Goal: Task Accomplishment & Management: Use online tool/utility

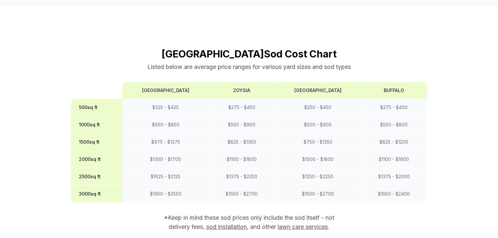
scroll to position [523, 0]
drag, startPoint x: 79, startPoint y: 87, endPoint x: 113, endPoint y: 122, distance: 48.6
click at [107, 178] on tbody "500 sq ft $ 325 - $ 425 $ 275 - $ 450 $ 250 - $ 450 $ 275 - $ 400 1000 sq ft $ …" at bounding box center [249, 151] width 356 height 104
click at [97, 51] on section "Jacksonville Sod Cost Chart Listed below are average price ranges for various y…" at bounding box center [249, 151] width 356 height 207
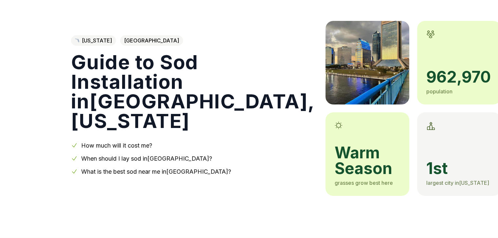
scroll to position [0, 0]
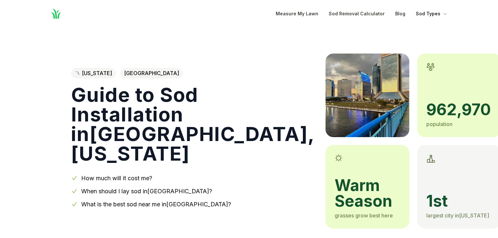
click at [445, 10] on icon "Global" at bounding box center [444, 13] width 7 height 7
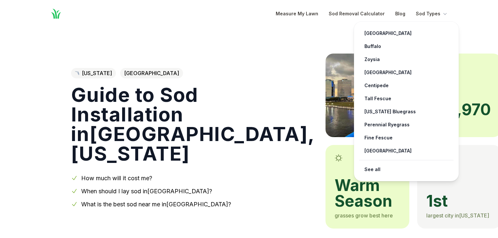
click at [290, 26] on nav "Home Open main menu Measure My Lawn Sod Removal Calculator Blog Sod Types Bermu…" at bounding box center [249, 13] width 419 height 27
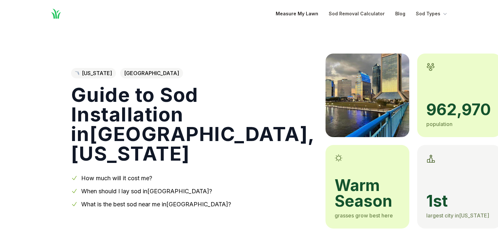
click at [305, 15] on link "Measure My Lawn" at bounding box center [296, 14] width 43 height 8
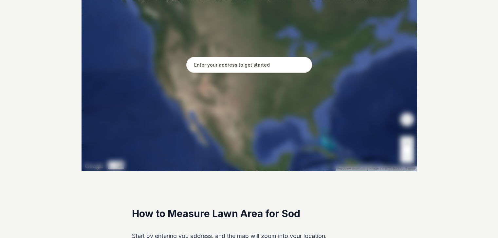
scroll to position [165, 0]
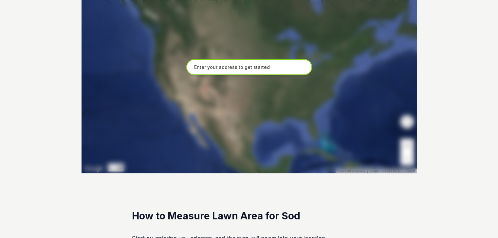
paste input "150 Hilden Rd STE 302, Ponte Vedra Beach, FL 32081"
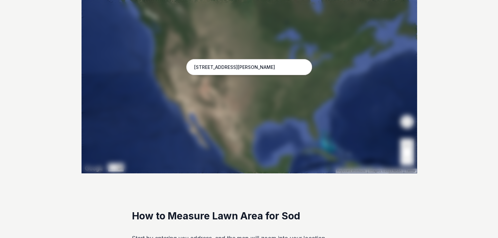
click at [302, 95] on div at bounding box center [248, 75] width 335 height 196
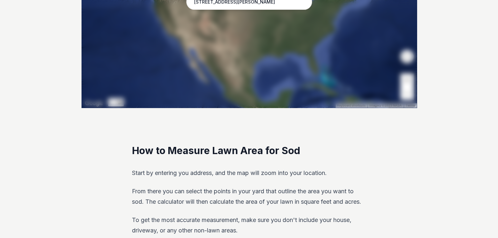
click at [283, 67] on div at bounding box center [248, 10] width 335 height 196
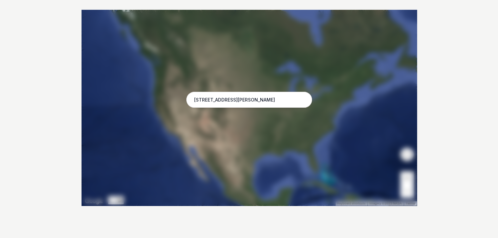
click at [313, 81] on div at bounding box center [248, 108] width 335 height 196
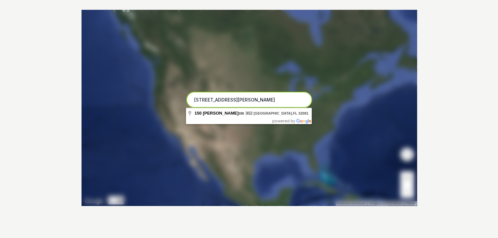
click at [268, 98] on input "150 Hilden Rd STE 302, Ponte Vedra Beach, FL 32081" at bounding box center [249, 100] width 126 height 16
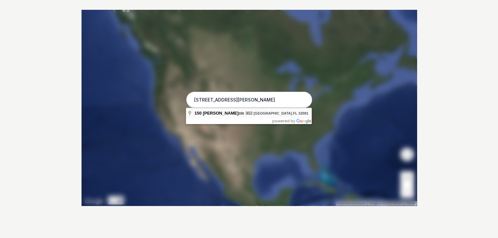
type input "150 Hilden Rd ste 302, Ponte Vedra Beach, FL 32081"
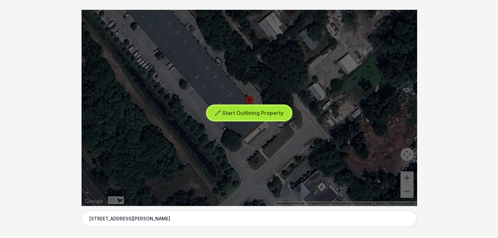
click at [250, 111] on span "Start Outlining Property" at bounding box center [252, 113] width 61 height 7
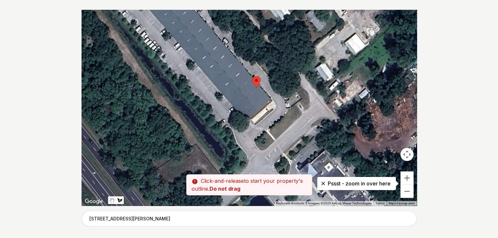
drag, startPoint x: 298, startPoint y: 78, endPoint x: 311, endPoint y: 51, distance: 29.8
click at [311, 51] on div at bounding box center [248, 108] width 335 height 196
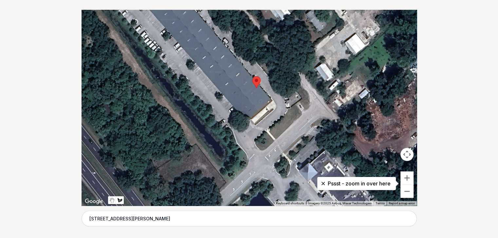
click at [323, 78] on div at bounding box center [248, 108] width 335 height 196
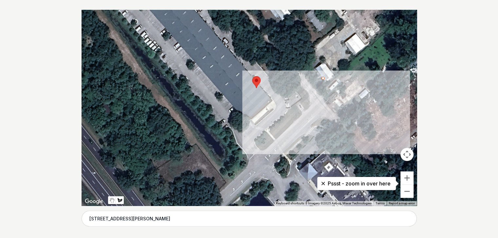
click at [385, 95] on div at bounding box center [248, 108] width 335 height 196
click at [330, 145] on div at bounding box center [248, 108] width 335 height 196
click at [262, 134] on div at bounding box center [248, 108] width 335 height 196
click at [322, 78] on div at bounding box center [248, 108] width 335 height 196
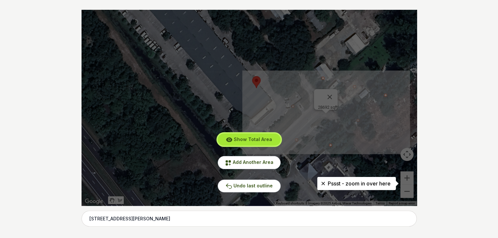
click at [242, 141] on span "Show Total Area" at bounding box center [253, 140] width 38 height 6
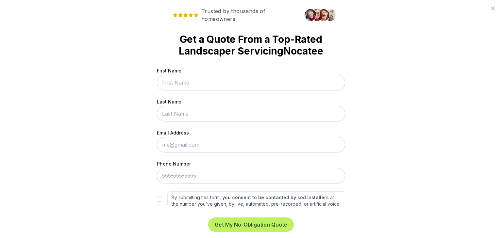
scroll to position [0, 0]
